Goal: Task Accomplishment & Management: Complete application form

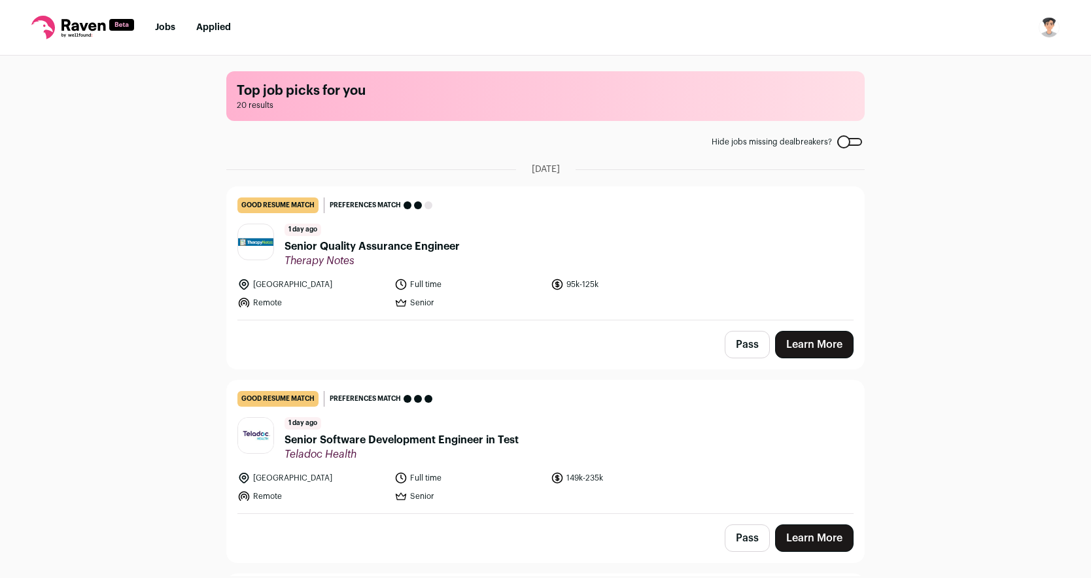
click at [319, 248] on span "Senior Quality Assurance Engineer" at bounding box center [371, 247] width 175 height 16
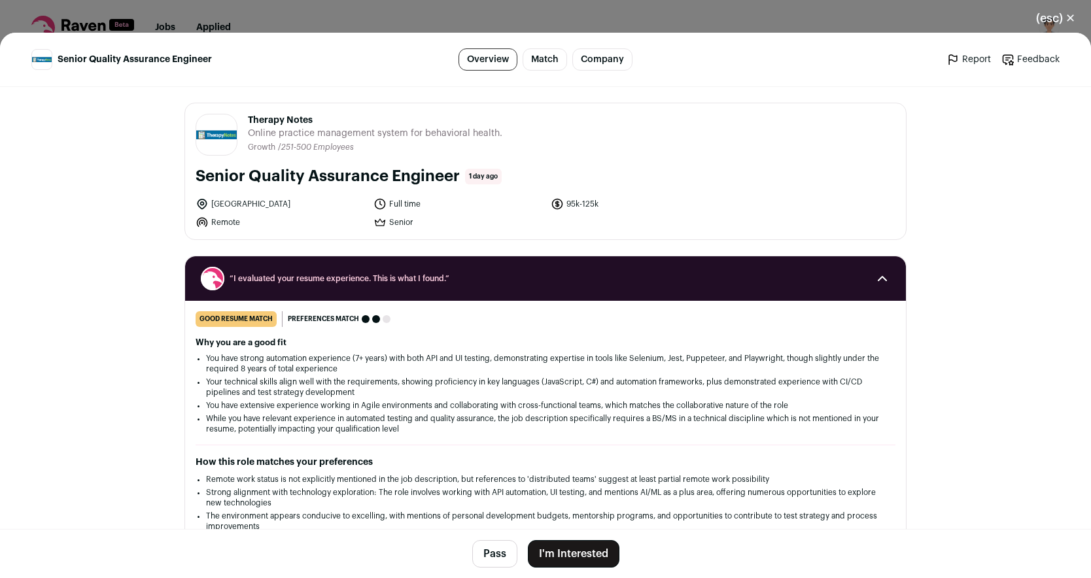
click at [574, 549] on button "I'm Interested" at bounding box center [574, 553] width 92 height 27
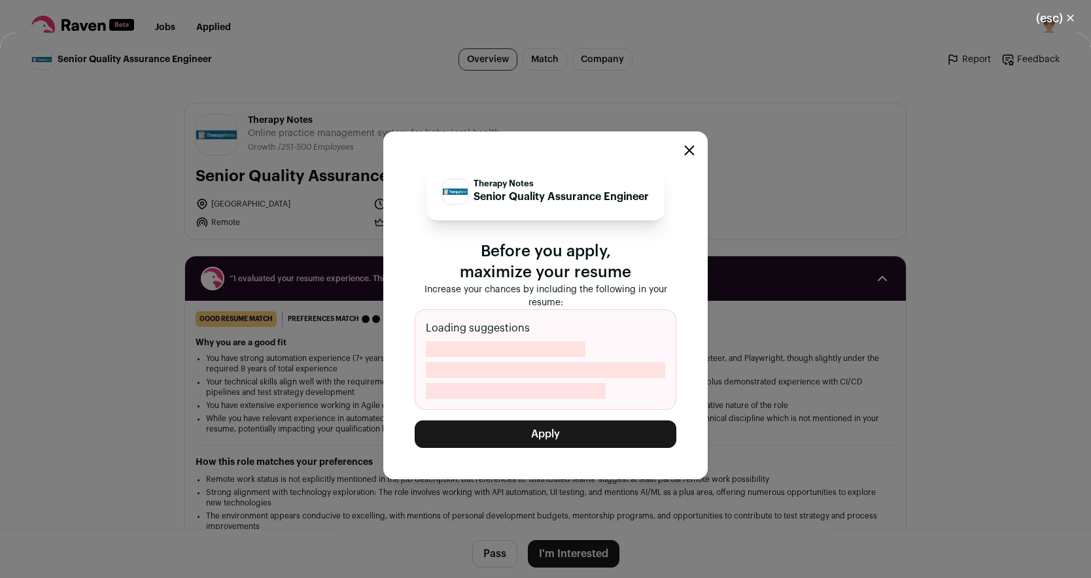
click at [581, 441] on button "Apply" at bounding box center [546, 433] width 262 height 27
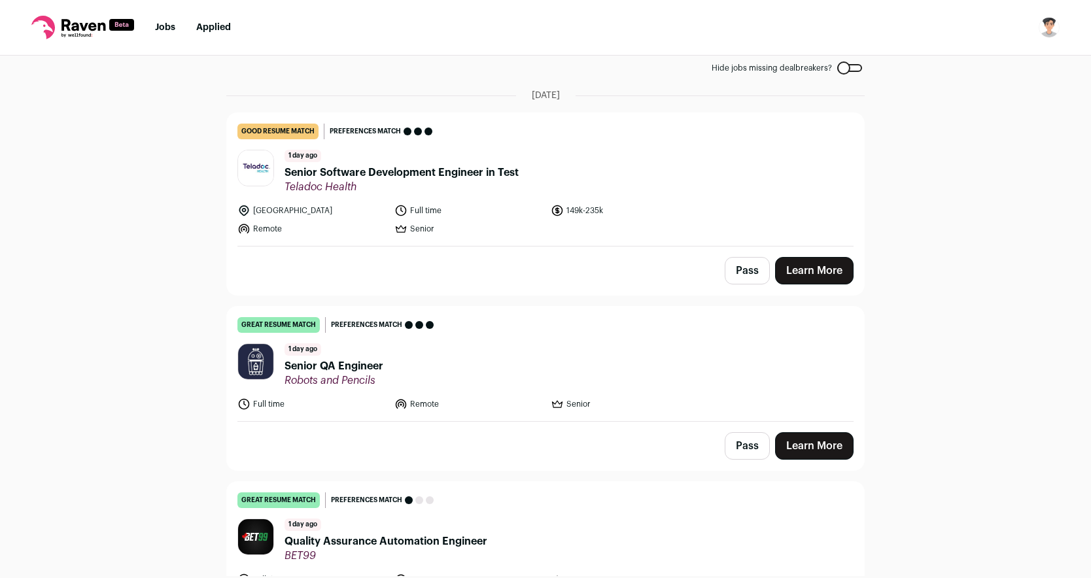
scroll to position [78, 0]
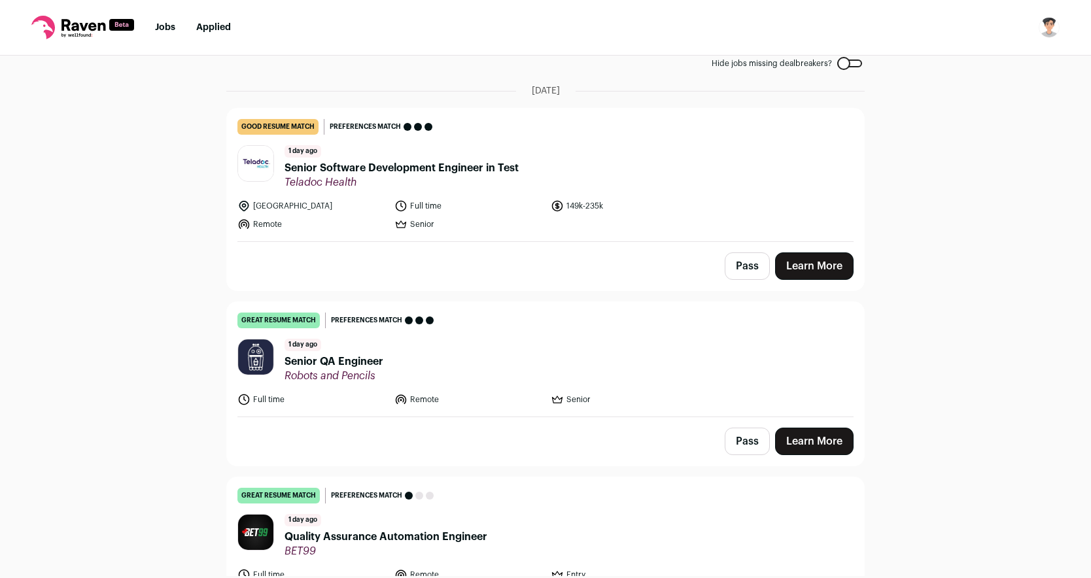
click at [330, 165] on span "Senior Software Development Engineer in Test" at bounding box center [401, 168] width 234 height 16
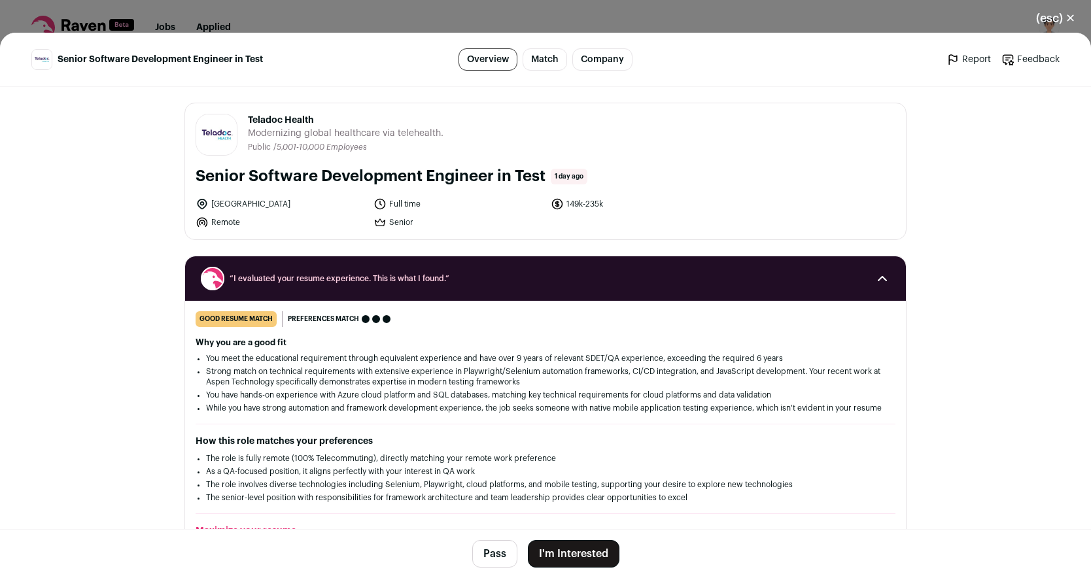
click at [585, 540] on button "I'm Interested" at bounding box center [574, 553] width 92 height 27
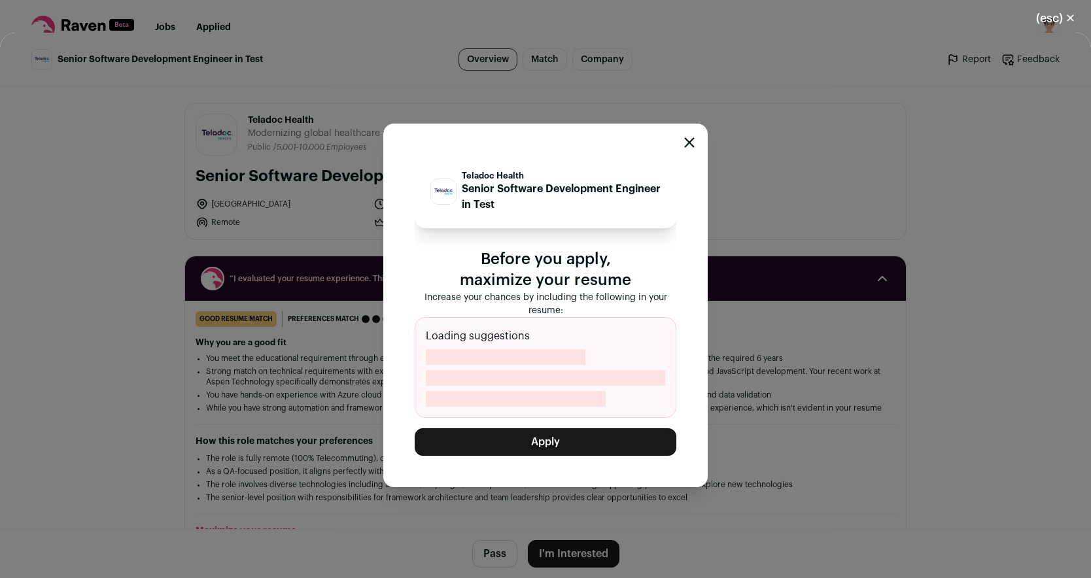
click at [588, 438] on button "Apply" at bounding box center [546, 441] width 262 height 27
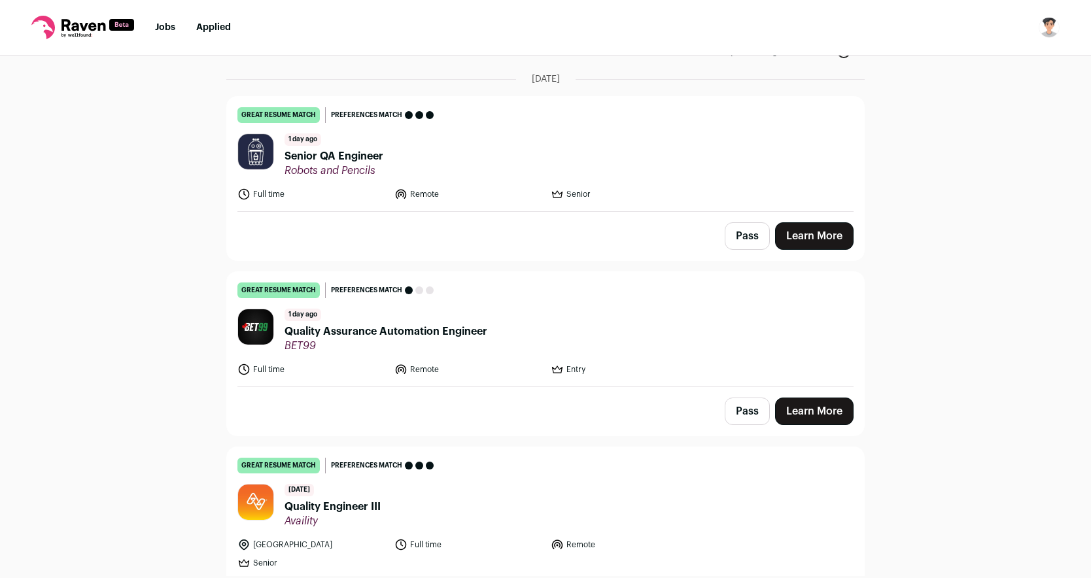
scroll to position [80, 0]
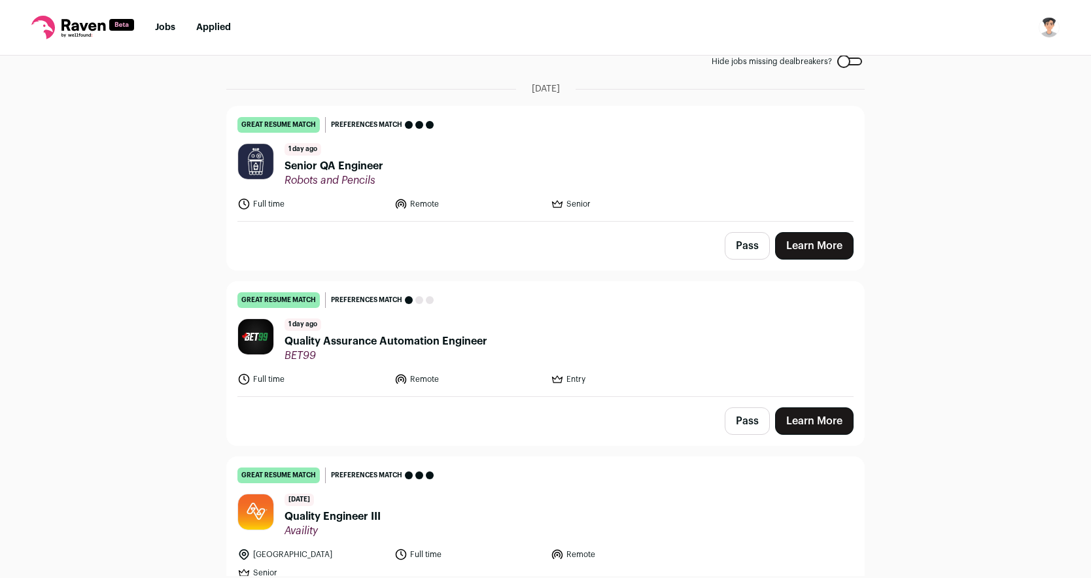
click at [353, 163] on span "Senior QA Engineer" at bounding box center [333, 166] width 99 height 16
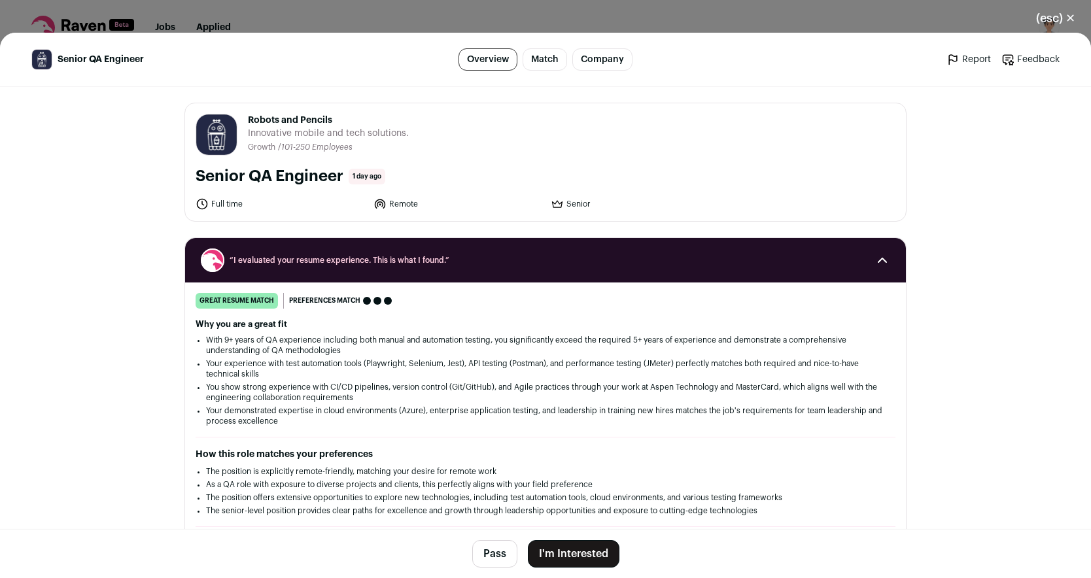
click at [586, 558] on button "I'm Interested" at bounding box center [574, 553] width 92 height 27
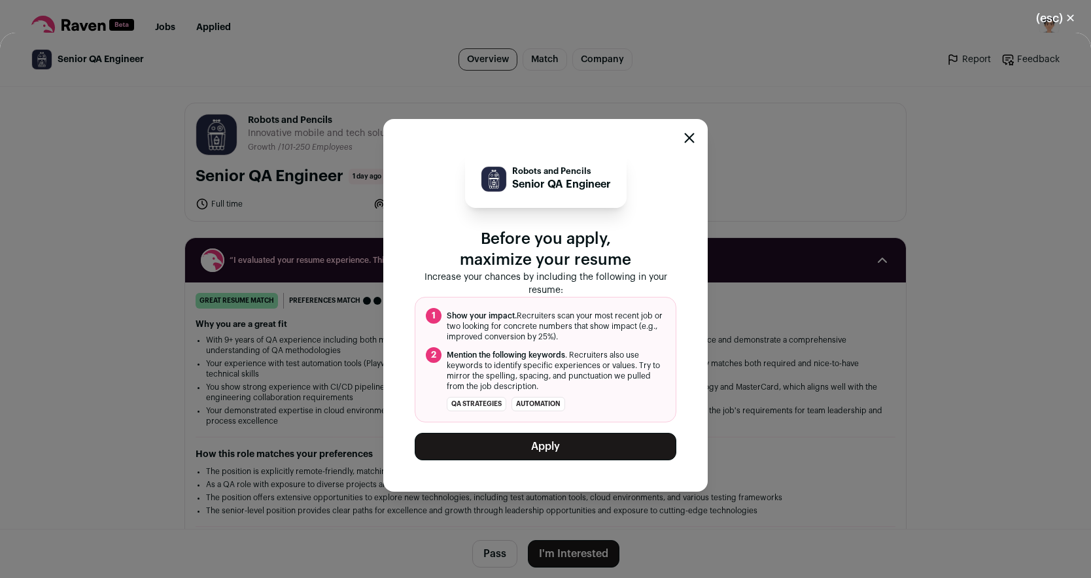
click at [619, 447] on button "Apply" at bounding box center [546, 446] width 262 height 27
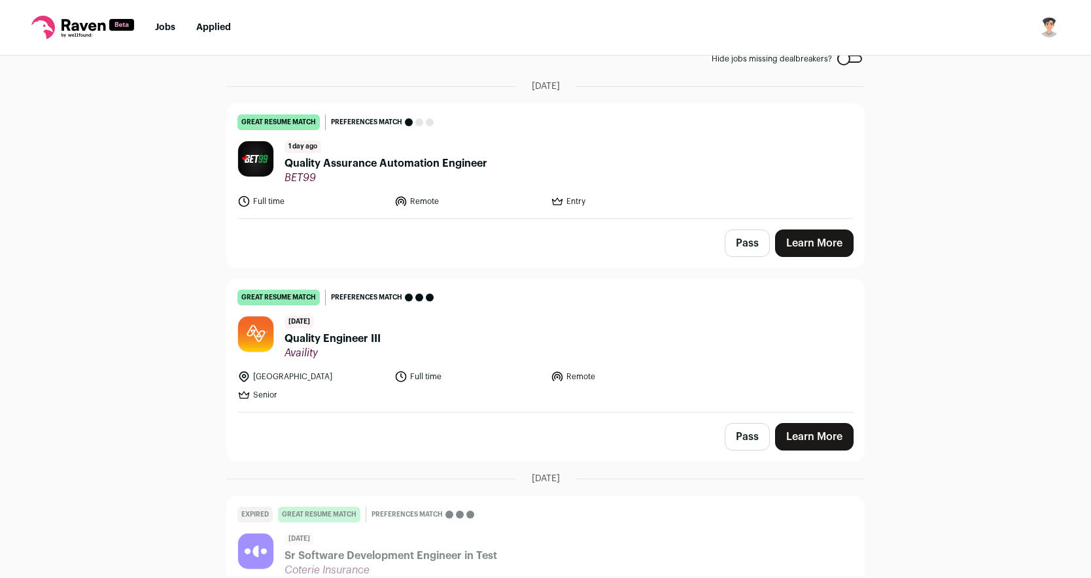
scroll to position [77, 0]
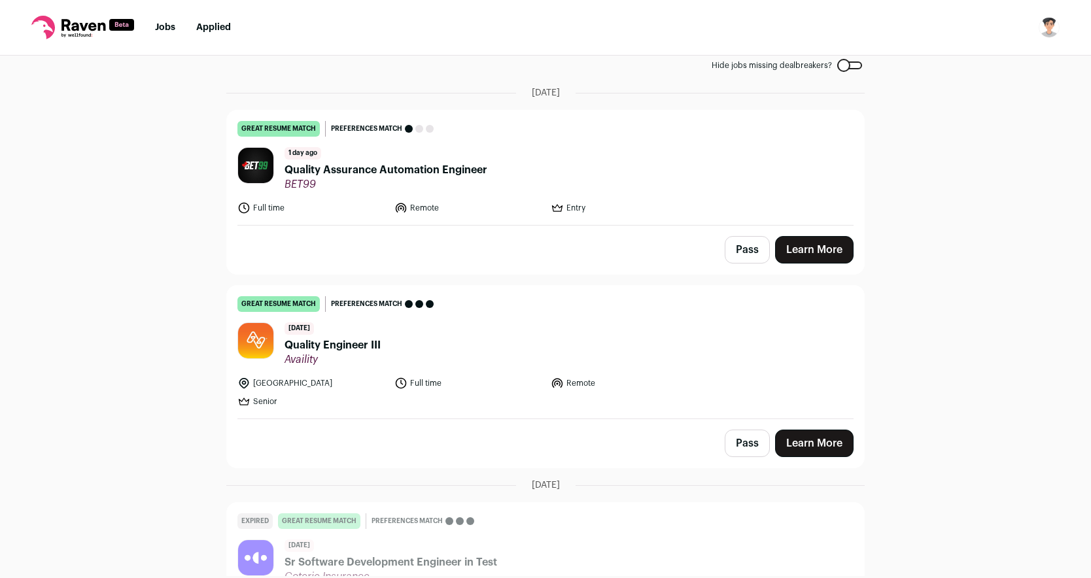
click at [204, 24] on link "Applied" at bounding box center [213, 27] width 35 height 9
click at [160, 28] on link "Jobs" at bounding box center [165, 27] width 20 height 9
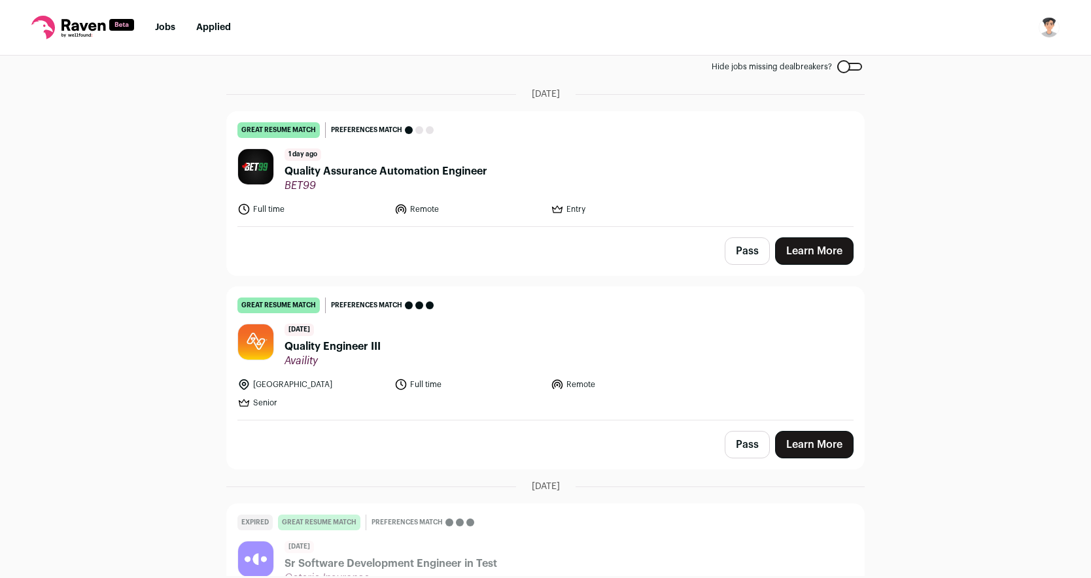
scroll to position [83, 0]
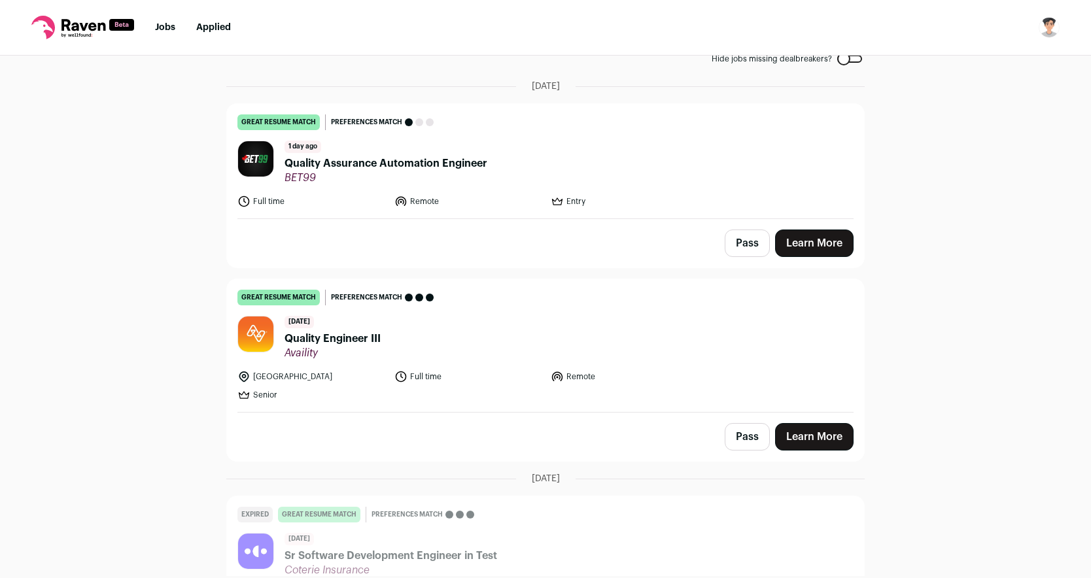
click at [398, 162] on span "Quality Assurance Automation Engineer" at bounding box center [385, 164] width 203 height 16
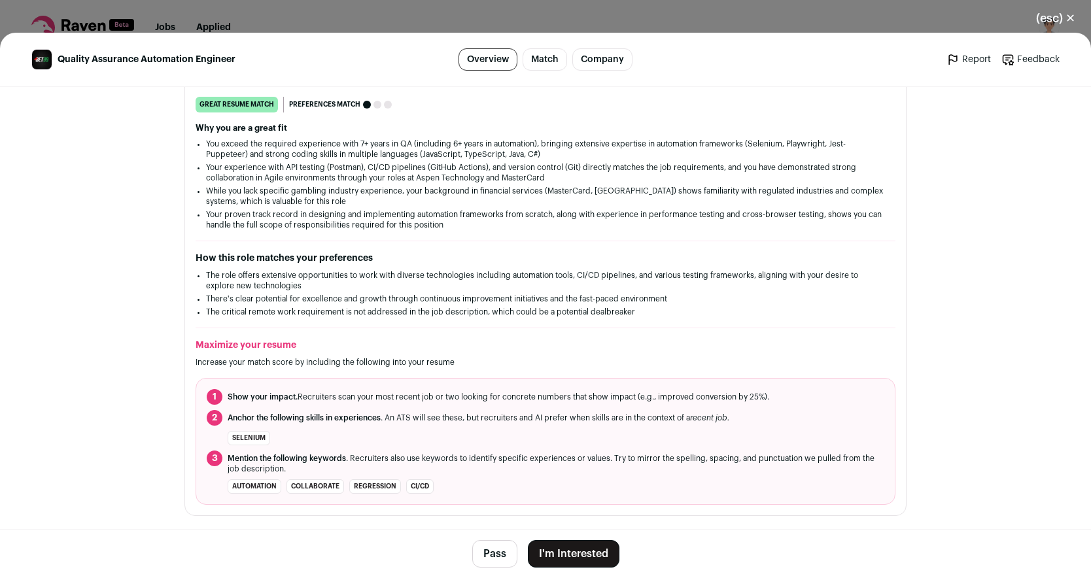
scroll to position [0, 0]
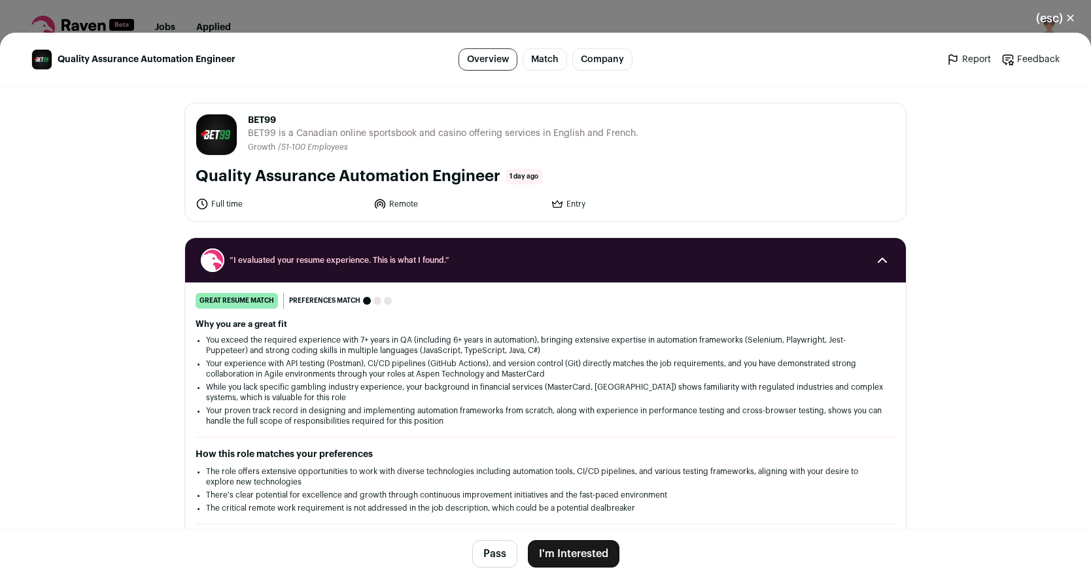
click at [1049, 16] on button "(esc) ✕" at bounding box center [1055, 18] width 71 height 29
